Goal: Transaction & Acquisition: Subscribe to service/newsletter

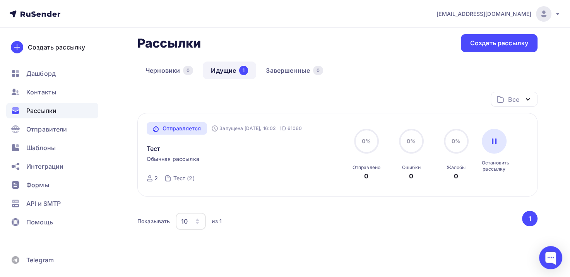
scroll to position [30, 0]
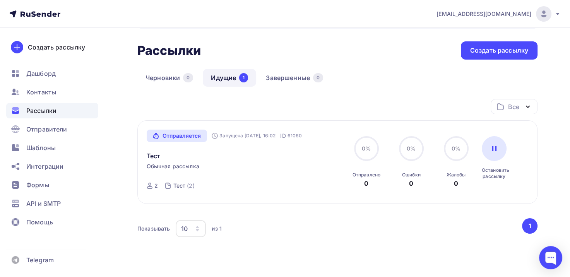
click at [43, 115] on div "Рассылки" at bounding box center [52, 110] width 92 height 15
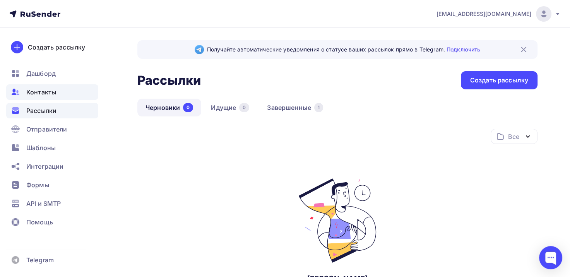
click at [33, 94] on span "Контакты" at bounding box center [41, 91] width 30 height 9
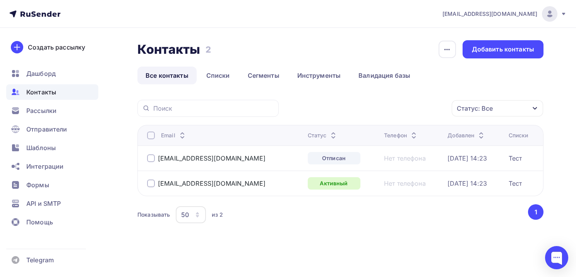
click at [151, 158] on div at bounding box center [151, 158] width 8 height 8
click at [443, 46] on div "button" at bounding box center [446, 49] width 17 height 17
click at [307, 224] on div "Показывать 50 10 20 50 100 из 2 ‹ 1 ›" at bounding box center [340, 214] width 406 height 21
click at [220, 75] on link "Списки" at bounding box center [218, 76] width 40 height 18
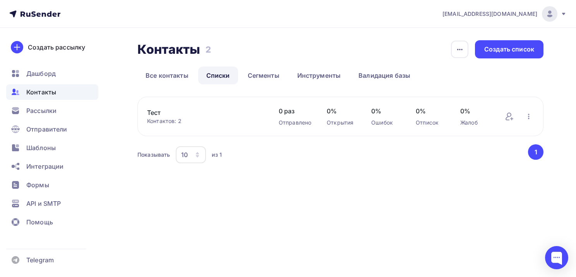
click at [156, 113] on link "Тест" at bounding box center [205, 112] width 116 height 9
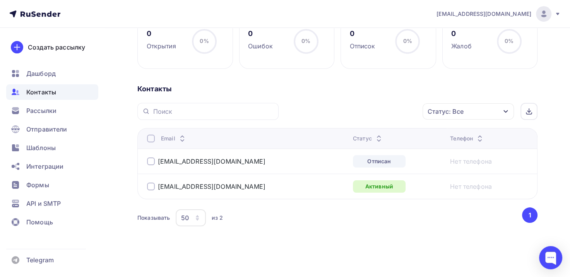
scroll to position [124, 0]
click at [154, 159] on div at bounding box center [151, 161] width 8 height 8
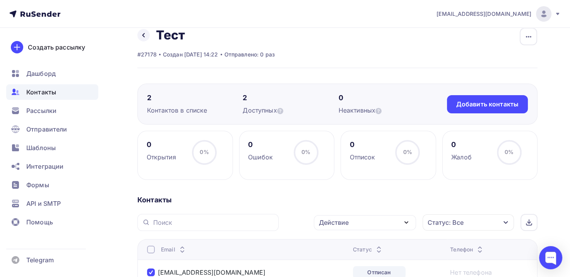
scroll to position [8, 0]
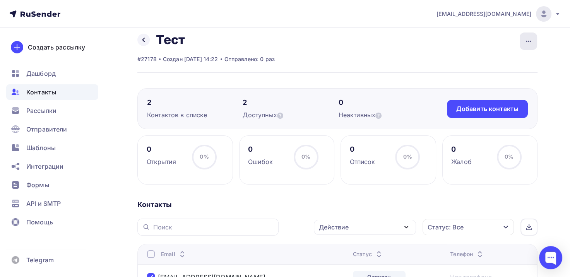
click at [531, 39] on icon "button" at bounding box center [528, 41] width 9 height 9
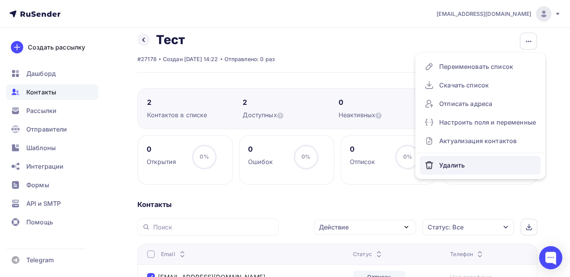
click at [454, 161] on div "Удалить" at bounding box center [479, 165] width 111 height 12
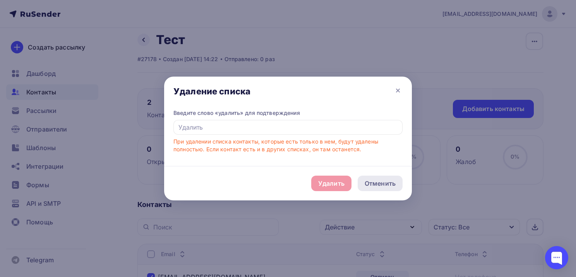
click at [369, 186] on div "Отменить" at bounding box center [379, 183] width 31 height 9
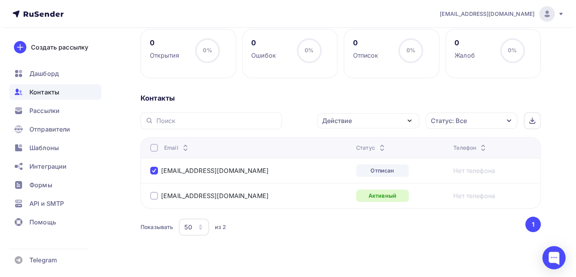
scroll to position [116, 0]
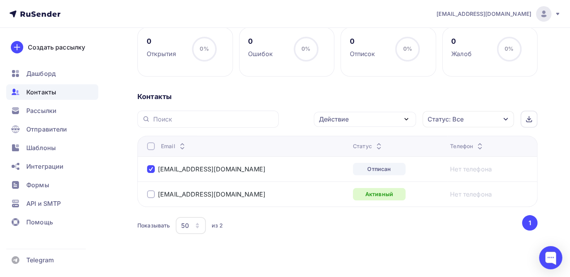
click at [403, 120] on icon "button" at bounding box center [406, 119] width 9 height 9
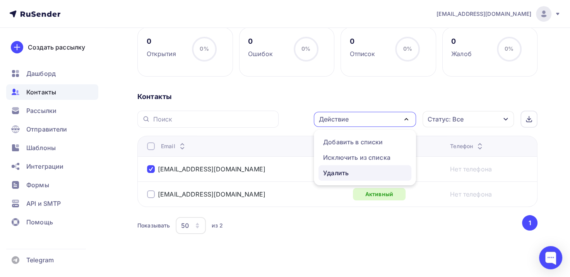
click at [344, 172] on div "Удалить" at bounding box center [336, 172] width 26 height 9
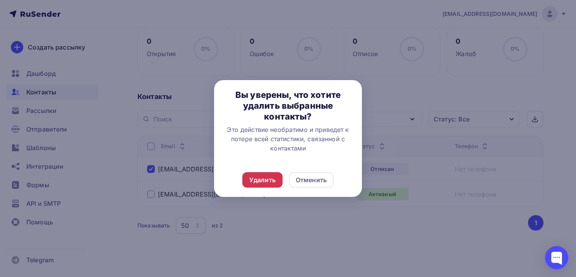
click at [256, 183] on div "Удалить" at bounding box center [262, 179] width 26 height 9
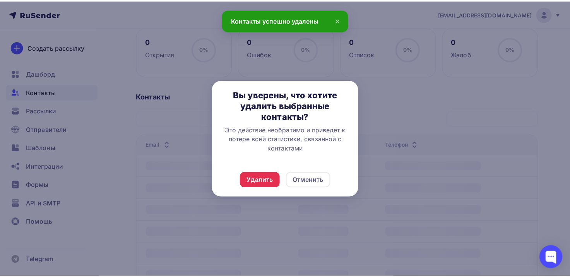
scroll to position [99, 0]
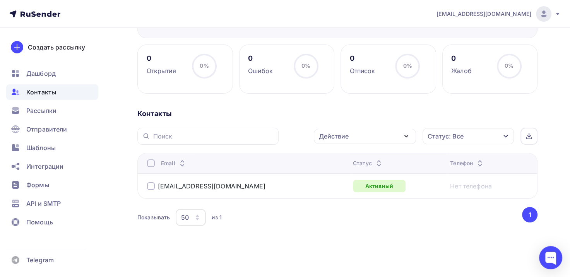
click at [397, 139] on div "Действие" at bounding box center [365, 136] width 102 height 15
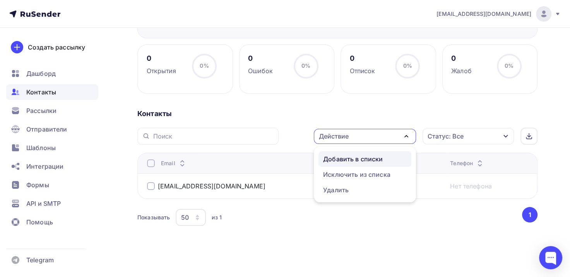
click at [354, 157] on div "Добавить в списки" at bounding box center [353, 158] width 60 height 9
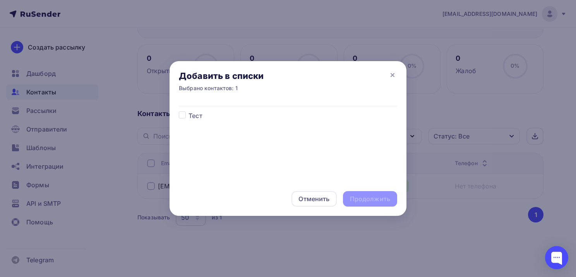
click at [188, 111] on label at bounding box center [188, 111] width 0 height 0
click at [183, 118] on input "checkbox" at bounding box center [182, 114] width 7 height 7
checkbox input "true"
click at [359, 197] on div "Продолжить" at bounding box center [370, 199] width 40 height 9
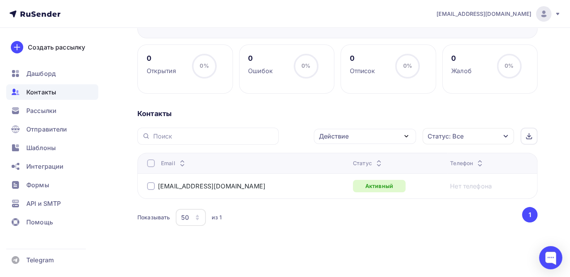
click at [390, 135] on div "Действие" at bounding box center [365, 136] width 102 height 15
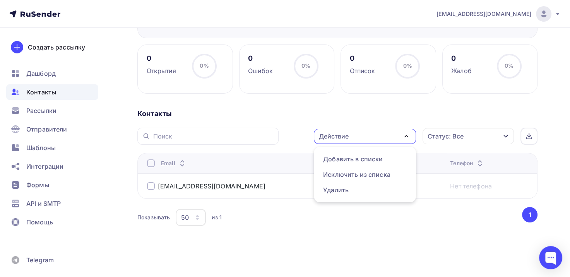
click at [389, 135] on div "Действие" at bounding box center [365, 136] width 102 height 15
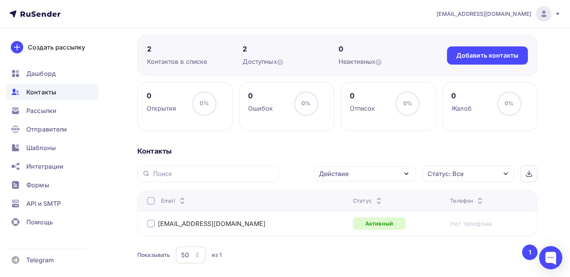
scroll to position [60, 0]
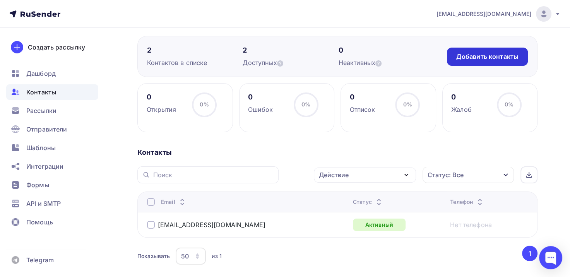
click at [485, 52] on div "Добавить контакты" at bounding box center [487, 56] width 62 height 9
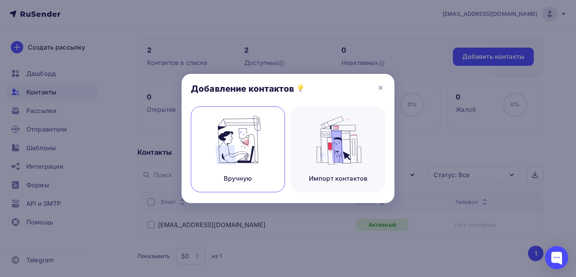
click at [245, 168] on div "Вручную" at bounding box center [238, 149] width 94 height 86
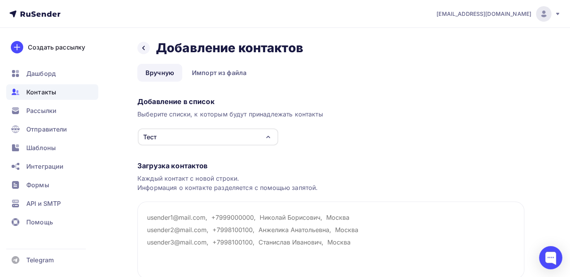
click at [187, 141] on div "Тест" at bounding box center [208, 136] width 140 height 17
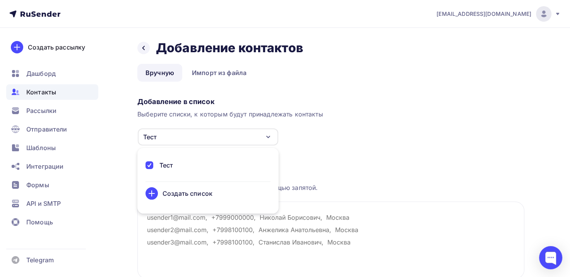
click at [187, 141] on div "Тест" at bounding box center [208, 136] width 140 height 17
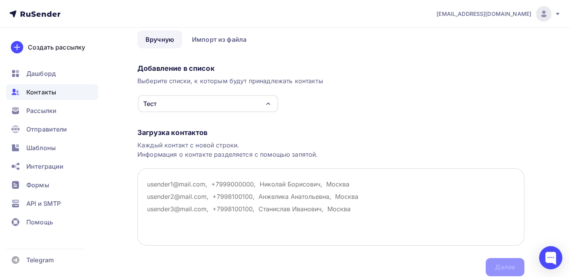
scroll to position [63, 0]
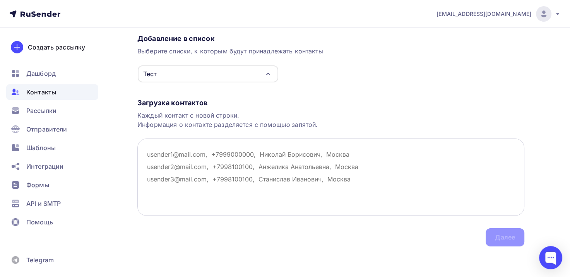
click at [176, 165] on textarea at bounding box center [330, 177] width 387 height 77
paste textarea "[EMAIL_ADDRESS][DOMAIN_NAME]"
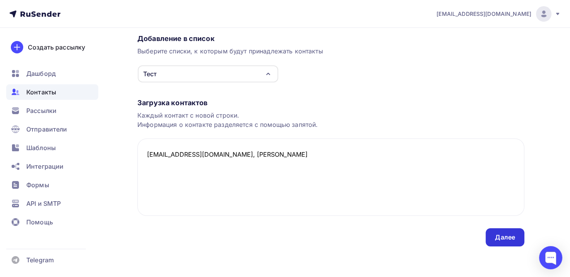
type textarea "[EMAIL_ADDRESS][DOMAIN_NAME], [PERSON_NAME]"
click at [504, 238] on div "Далее" at bounding box center [505, 237] width 20 height 9
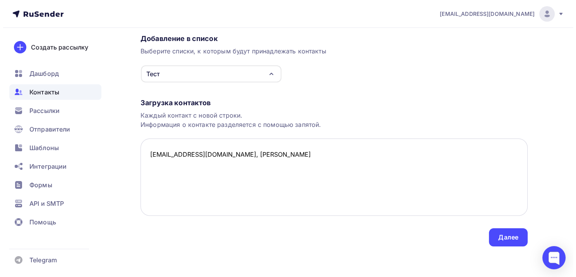
scroll to position [0, 0]
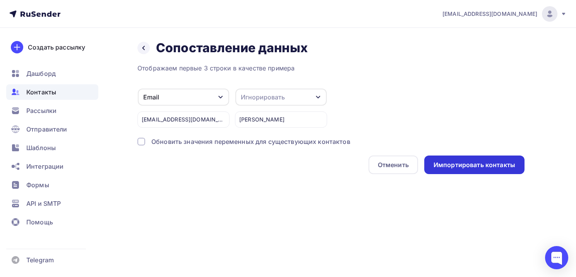
click at [499, 168] on div "Импортировать контакты" at bounding box center [474, 165] width 82 height 9
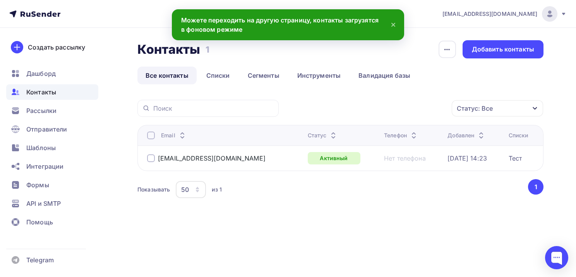
click at [294, 207] on div "Статус: Все Статус Новый Активный Не существует Переполнен Недоступен Отписан О…" at bounding box center [340, 159] width 406 height 119
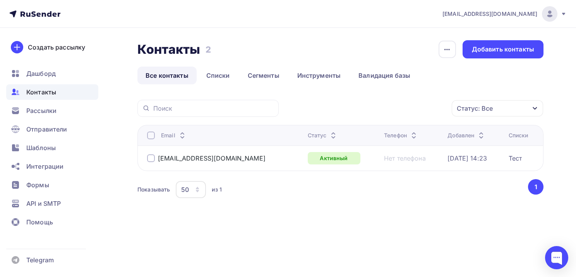
click at [169, 75] on link "Все контакты" at bounding box center [166, 76] width 59 height 18
click at [533, 109] on icon "button" at bounding box center [535, 108] width 6 height 6
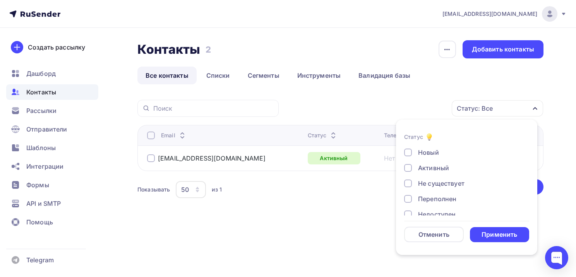
click at [533, 109] on icon "button" at bounding box center [535, 108] width 4 height 3
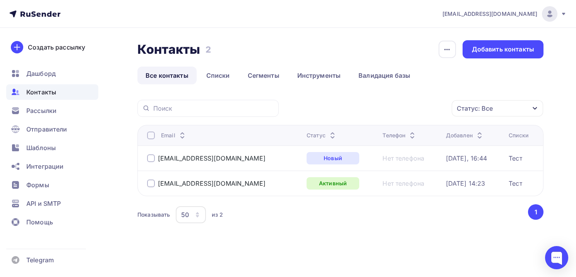
click at [147, 158] on div at bounding box center [151, 158] width 8 height 8
click at [434, 110] on icon "button" at bounding box center [435, 108] width 9 height 9
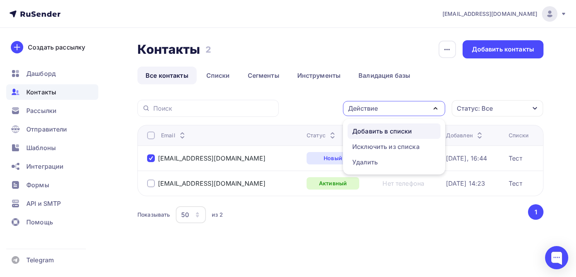
click at [405, 130] on div "Добавить в списки" at bounding box center [382, 131] width 60 height 9
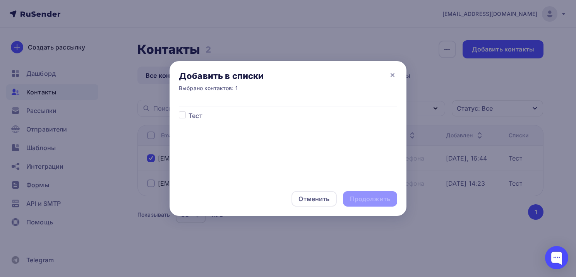
click at [195, 116] on span "Тест" at bounding box center [195, 115] width 14 height 9
click at [188, 111] on label at bounding box center [188, 111] width 0 height 0
click at [183, 115] on input "checkbox" at bounding box center [182, 114] width 7 height 7
checkbox input "true"
click at [376, 193] on div "Продолжить" at bounding box center [370, 198] width 54 height 15
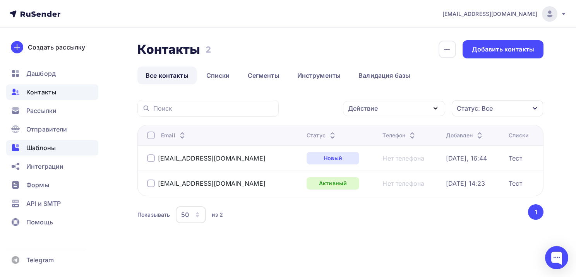
click at [40, 146] on span "Шаблоны" at bounding box center [40, 147] width 29 height 9
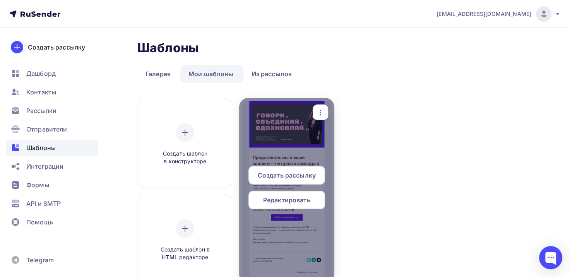
click at [278, 202] on span "Редактировать" at bounding box center [286, 199] width 47 height 9
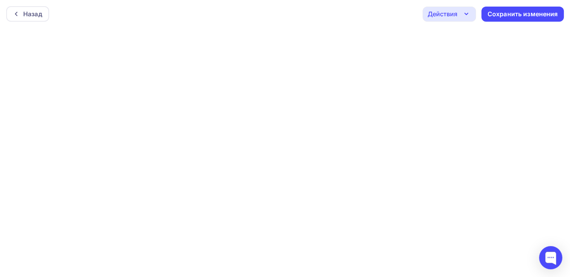
scroll to position [2, 0]
click at [556, 10] on div "Сохранить изменения" at bounding box center [522, 12] width 70 height 9
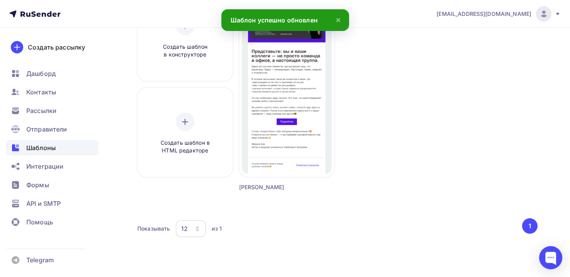
scroll to position [108, 0]
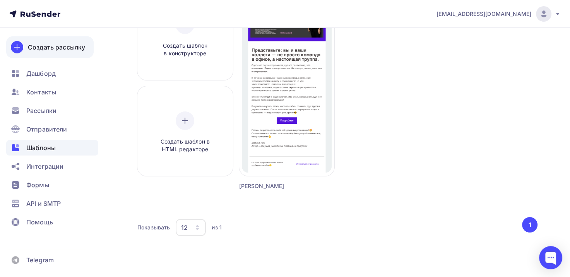
click at [60, 48] on div "Создать рассылку" at bounding box center [56, 47] width 57 height 9
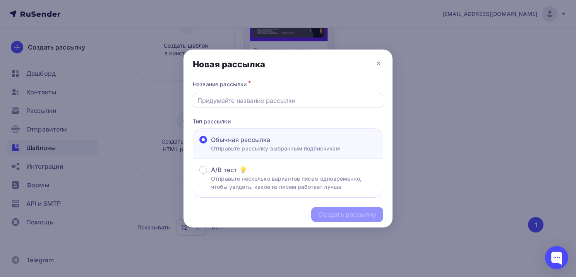
click at [212, 103] on input "text" at bounding box center [287, 100] width 181 height 9
type input "Тест"
click at [361, 210] on div "Создать рассылку" at bounding box center [347, 214] width 58 height 9
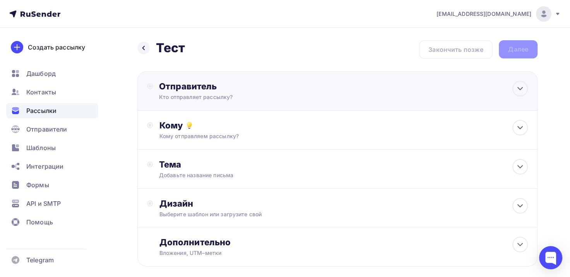
click at [229, 96] on div "Кто отправляет рассылку?" at bounding box center [234, 97] width 151 height 8
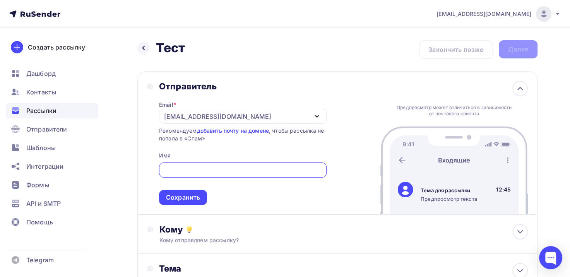
click at [192, 167] on input "text" at bounding box center [242, 170] width 159 height 9
click at [238, 114] on div "[EMAIL_ADDRESS][DOMAIN_NAME]" at bounding box center [217, 116] width 107 height 9
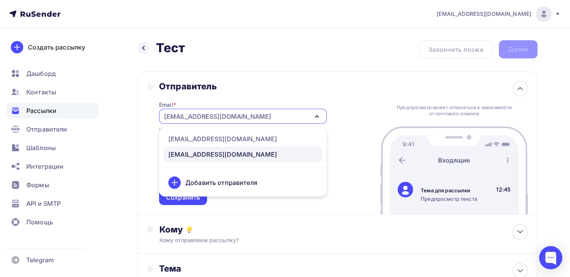
click at [212, 183] on div "Добавить отправителя" at bounding box center [221, 182] width 72 height 9
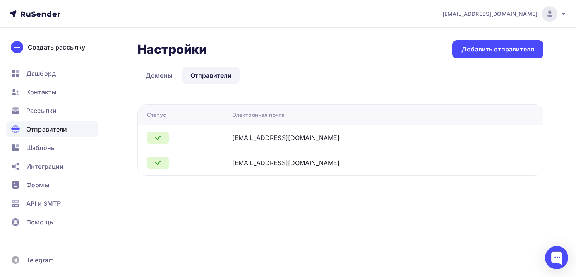
click at [528, 142] on td at bounding box center [522, 137] width 42 height 25
click at [469, 53] on div "Добавить отправителя" at bounding box center [497, 49] width 73 height 9
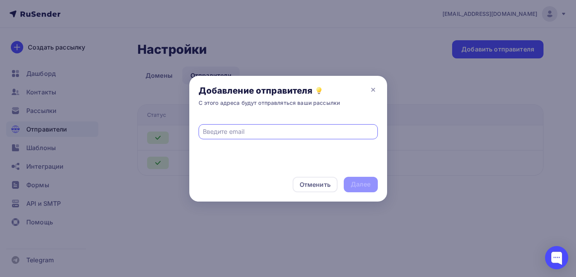
click at [246, 134] on input "text" at bounding box center [288, 131] width 170 height 9
type input "ш"
type input "info@govoriskim.ru"
click at [367, 183] on div "Далее" at bounding box center [361, 184] width 20 height 9
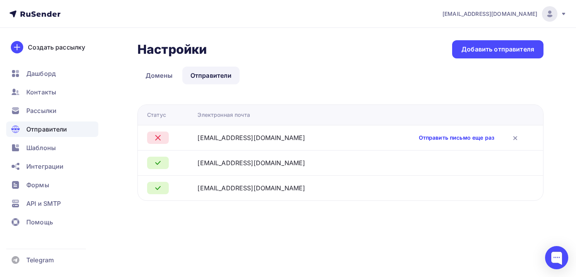
click at [439, 136] on link "Отправить письмо еще раз" at bounding box center [456, 138] width 75 height 8
click at [430, 142] on div "Отправить письмо еще раз" at bounding box center [473, 138] width 109 height 10
click at [430, 139] on link "Отправить письмо еще раз" at bounding box center [456, 138] width 75 height 8
click at [397, 239] on div "oratorskoe.masterstvo.event@yandex.ru Аккаунт Тарифы Выйти Создать рассылку Даш…" at bounding box center [288, 138] width 576 height 277
click at [388, 164] on td at bounding box center [453, 162] width 180 height 25
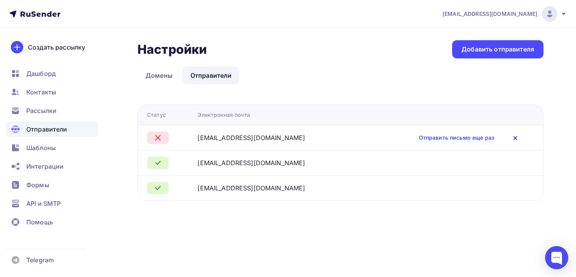
click at [512, 138] on icon at bounding box center [514, 137] width 9 height 9
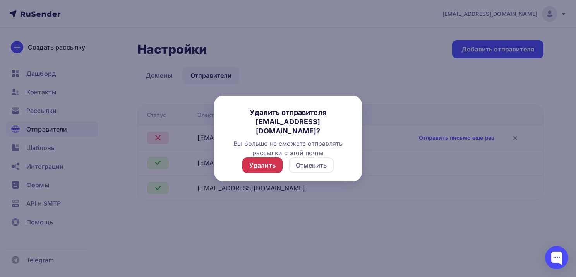
click at [261, 166] on div "Удалить" at bounding box center [262, 165] width 26 height 9
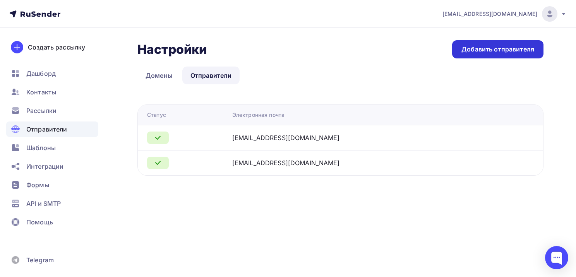
click at [490, 45] on div "Добавить отправителя" at bounding box center [497, 49] width 73 height 9
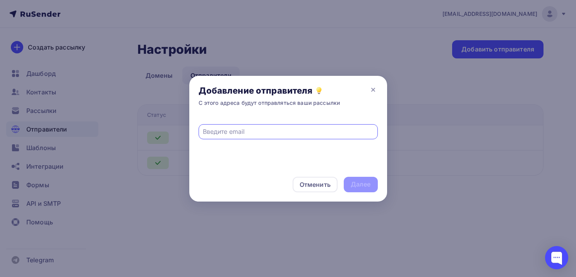
click at [214, 127] on input "text" at bounding box center [288, 131] width 170 height 9
type input "info@govoriskim.ru"
click at [370, 186] on div "Далее" at bounding box center [361, 184] width 20 height 9
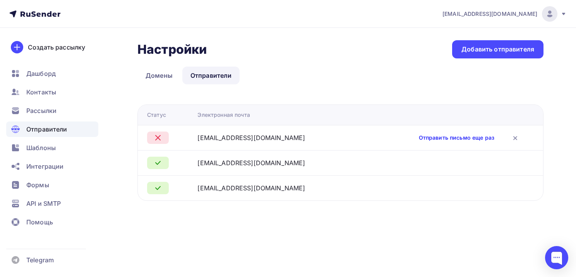
click at [453, 135] on link "Отправить письмо еще раз" at bounding box center [456, 138] width 75 height 8
click at [516, 138] on icon at bounding box center [514, 137] width 9 height 9
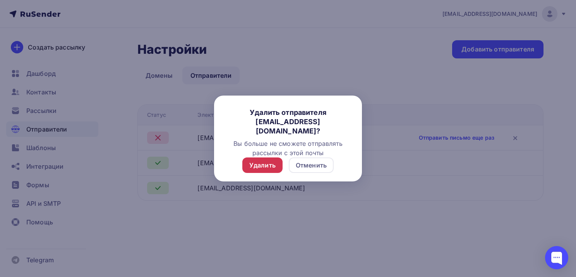
click at [273, 162] on div "Удалить" at bounding box center [262, 165] width 26 height 9
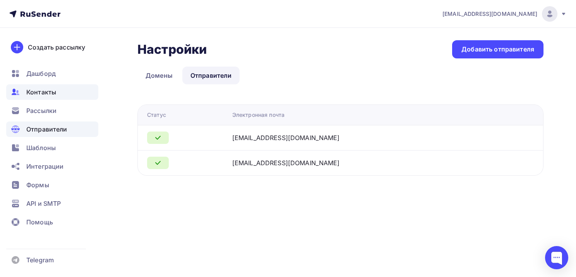
click at [44, 90] on span "Контакты" at bounding box center [41, 91] width 30 height 9
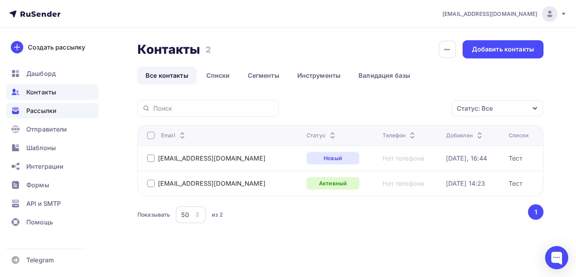
click at [42, 113] on span "Рассылки" at bounding box center [41, 110] width 30 height 9
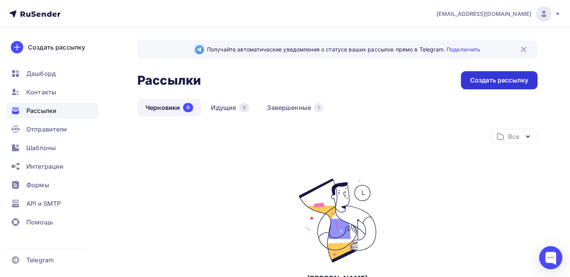
click at [487, 80] on div "Создать рассылку" at bounding box center [499, 80] width 58 height 9
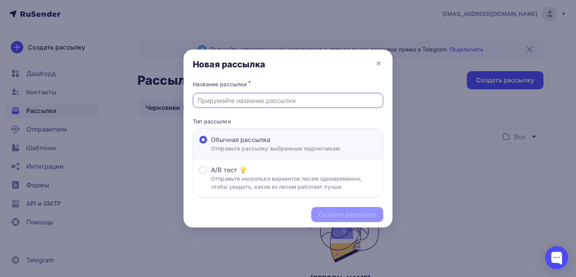
click at [243, 104] on input "text" at bounding box center [287, 100] width 181 height 9
type input "Тест"
click at [325, 212] on div "Создать рассылку" at bounding box center [347, 214] width 58 height 9
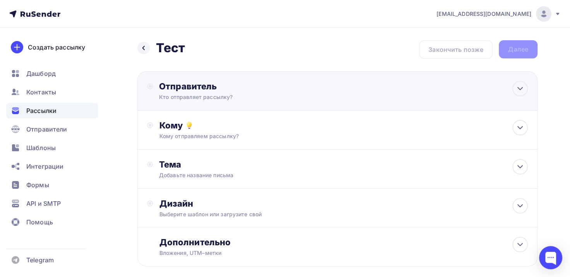
click at [227, 94] on div "Кто отправляет рассылку?" at bounding box center [234, 97] width 151 height 8
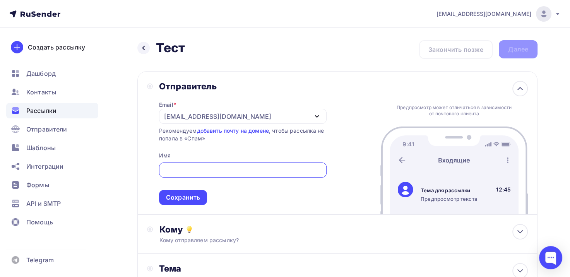
click at [209, 121] on div "[EMAIL_ADDRESS][DOMAIN_NAME]" at bounding box center [243, 116] width 168 height 15
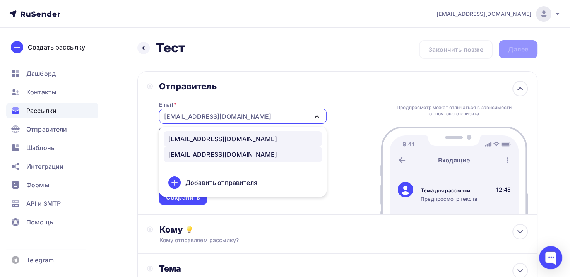
click at [204, 135] on div "mail@govoriskim.ru" at bounding box center [222, 138] width 109 height 9
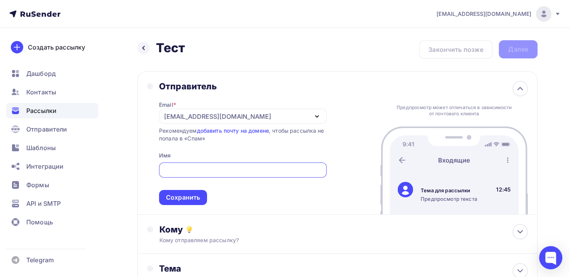
click at [193, 166] on input "text" at bounding box center [242, 170] width 159 height 9
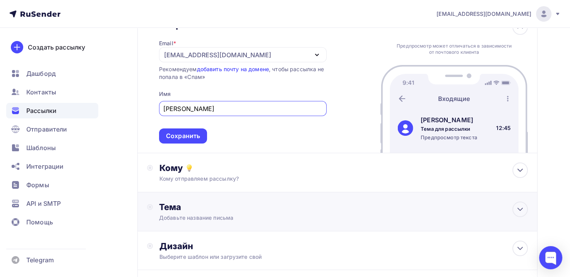
scroll to position [77, 0]
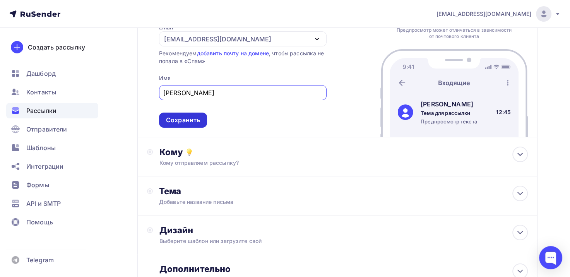
type input "Марина ким"
click at [195, 127] on div "Сохранить" at bounding box center [183, 120] width 48 height 15
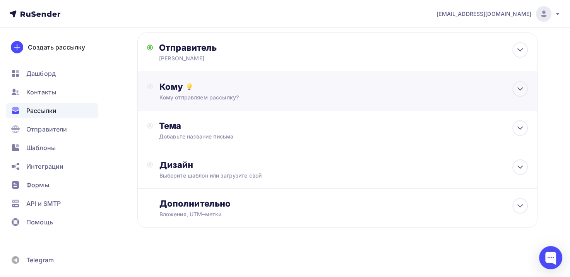
click at [211, 94] on div "Кому отправляем рассылку?" at bounding box center [325, 98] width 332 height 8
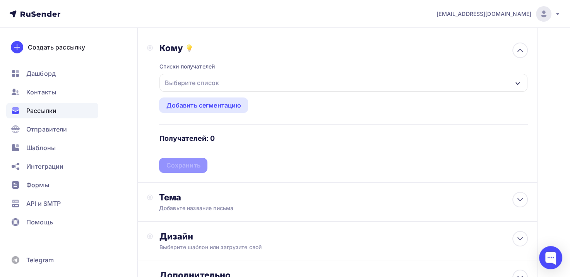
click at [202, 80] on div "Выберите список" at bounding box center [191, 83] width 60 height 14
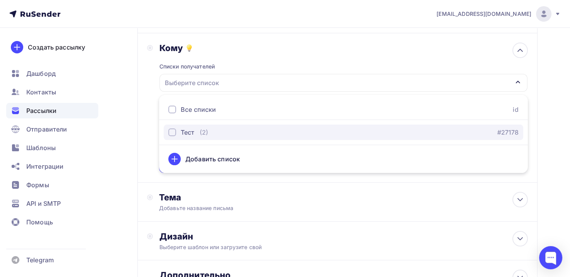
click at [192, 127] on button "Тест (2) #27178" at bounding box center [343, 132] width 359 height 15
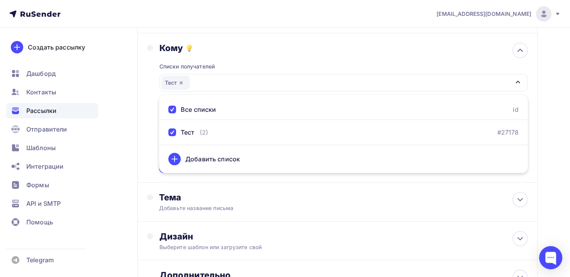
click at [148, 135] on div "Кому Списки получателей Тест Все списки id Тест (2) #27178 Добавить список Доба…" at bounding box center [337, 108] width 381 height 130
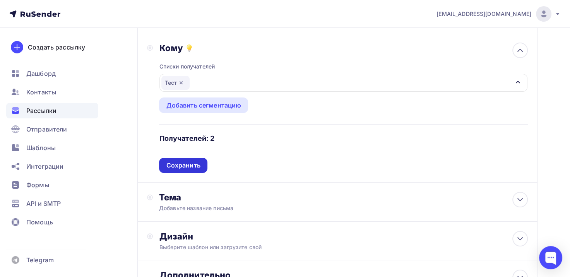
click at [202, 163] on div "Сохранить" at bounding box center [183, 165] width 48 height 15
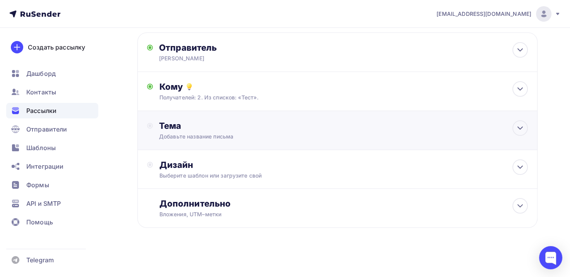
click at [215, 128] on div "Тема" at bounding box center [235, 125] width 153 height 11
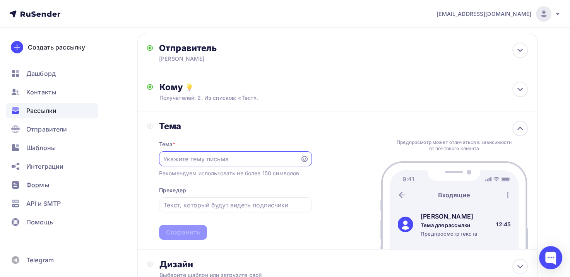
scroll to position [0, 0]
click at [201, 155] on input "text" at bounding box center [229, 159] width 132 height 9
type input "В"
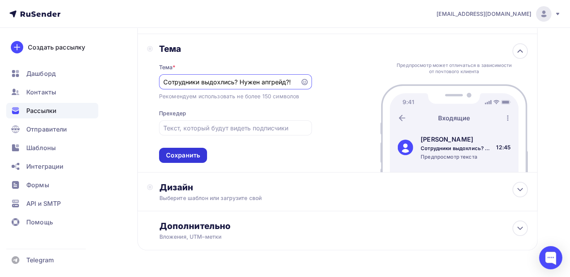
type input "Сотрудники выдохлись? Нужен апгрейд?!"
click at [189, 158] on div "Сохранить" at bounding box center [183, 155] width 34 height 9
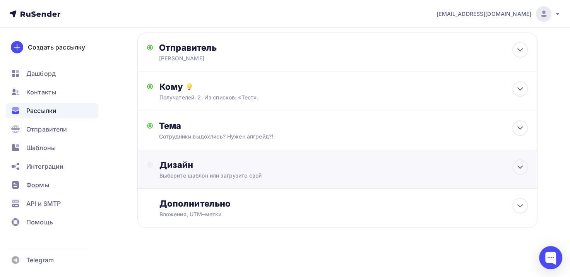
click at [190, 178] on div "Выберите шаблон или загрузите свой" at bounding box center [325, 176] width 332 height 8
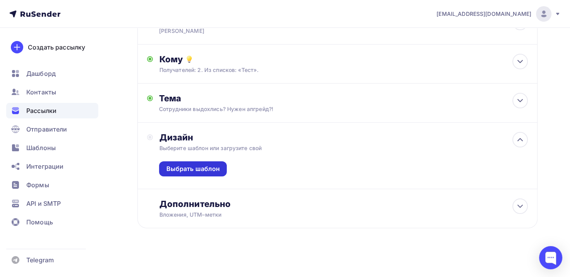
scroll to position [67, 0]
click at [193, 164] on div "Выбрать шаблон" at bounding box center [193, 168] width 54 height 9
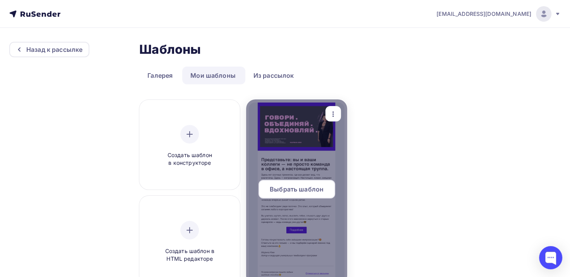
click at [283, 135] on div at bounding box center [296, 192] width 101 height 186
click at [297, 182] on div "Выбрать шаблон" at bounding box center [296, 189] width 77 height 19
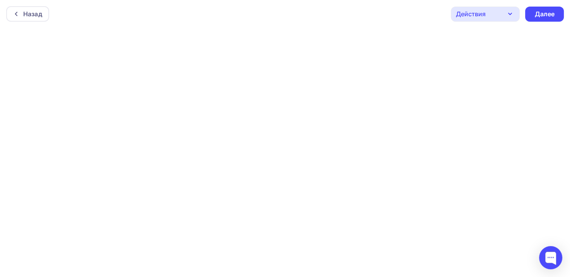
scroll to position [2, 0]
click at [545, 9] on div "Далее" at bounding box center [544, 12] width 20 height 9
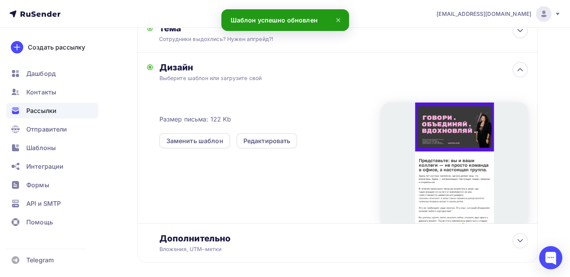
scroll to position [155, 0]
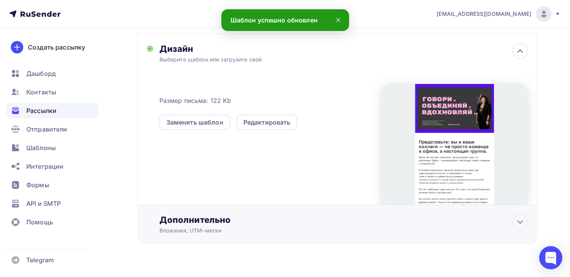
click at [216, 226] on div "Дополнительно Вложения, UTM–метки Вложения Добавить файл Максимальный суммарный…" at bounding box center [343, 224] width 369 height 20
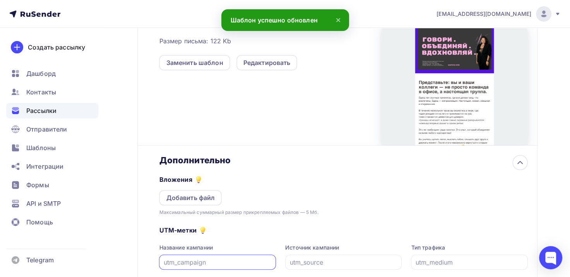
scroll to position [232, 0]
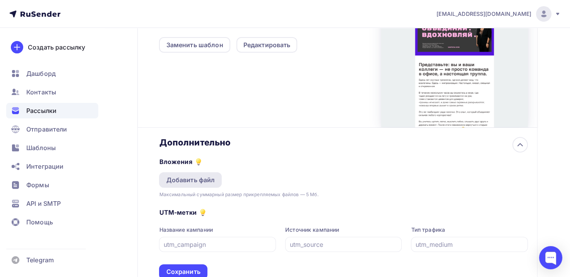
click at [198, 175] on div "Добавить файл" at bounding box center [190, 179] width 49 height 9
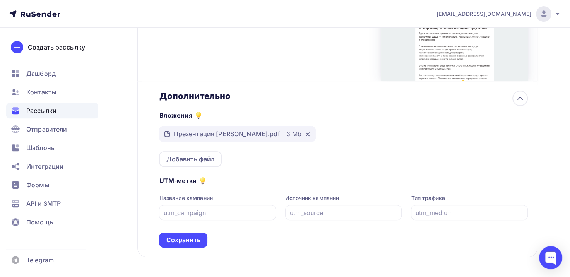
scroll to position [307, 0]
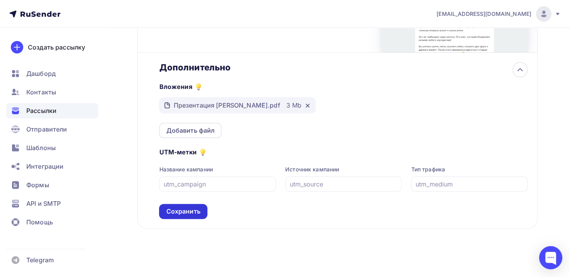
click at [186, 210] on div "Сохранить" at bounding box center [183, 211] width 34 height 9
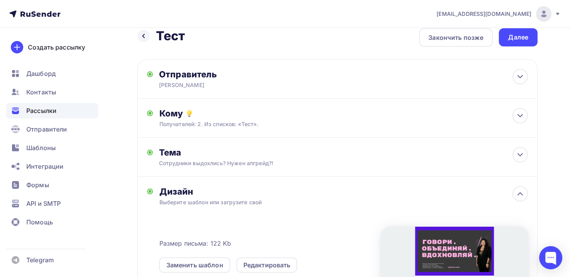
scroll to position [0, 0]
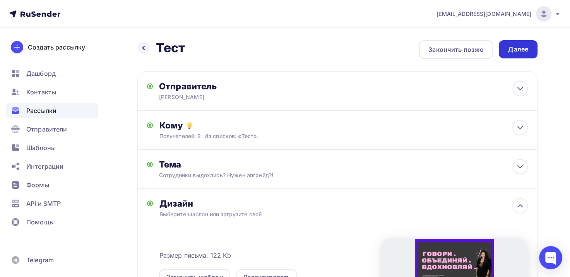
click at [528, 55] on div "Далее" at bounding box center [518, 49] width 39 height 18
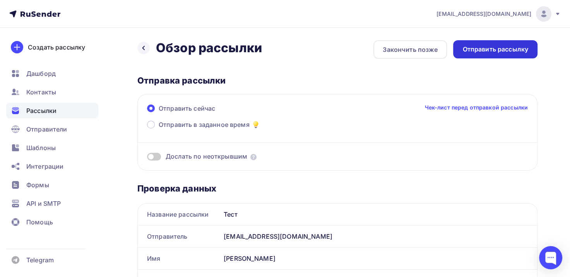
click at [494, 46] on div "Отправить рассылку" at bounding box center [495, 49] width 66 height 9
